Goal: Transaction & Acquisition: Book appointment/travel/reservation

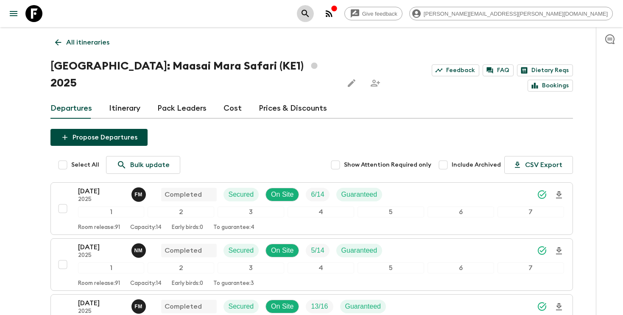
click at [310, 14] on icon "search adventures" at bounding box center [305, 13] width 10 height 10
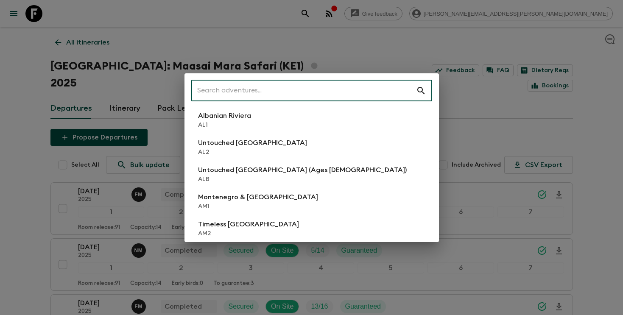
click at [357, 88] on input "text" at bounding box center [303, 91] width 225 height 24
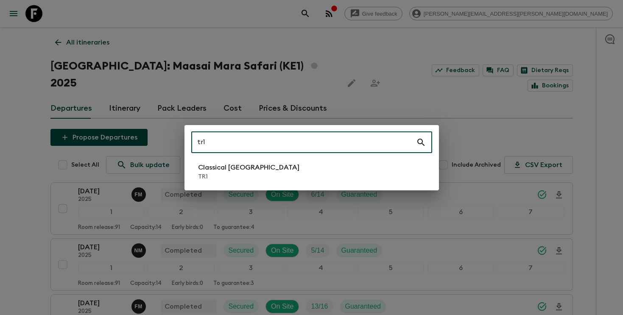
type input "tr1"
click at [304, 179] on li "Classical Türkiye TR1" at bounding box center [311, 172] width 241 height 24
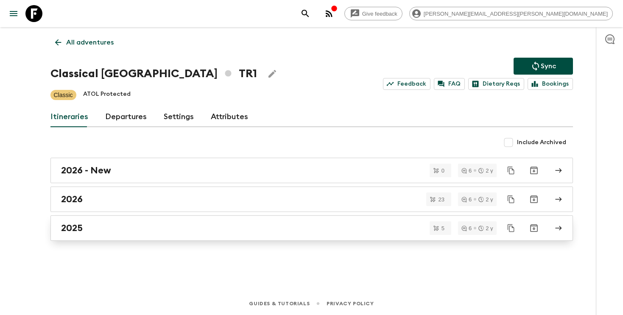
click at [260, 227] on div "2025" at bounding box center [303, 228] width 485 height 11
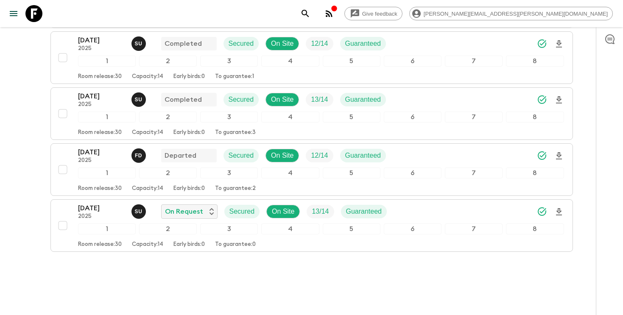
scroll to position [190, 0]
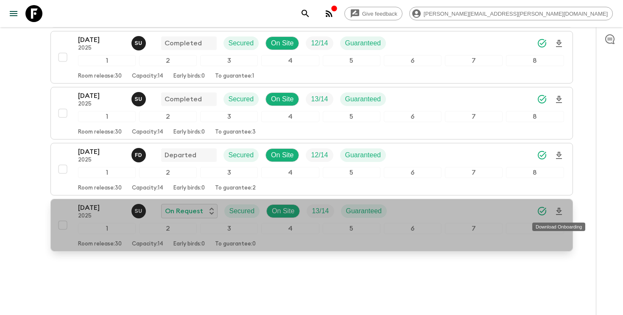
click at [557, 210] on icon "Download Onboarding" at bounding box center [559, 212] width 10 height 10
